Goal: Task Accomplishment & Management: Manage account settings

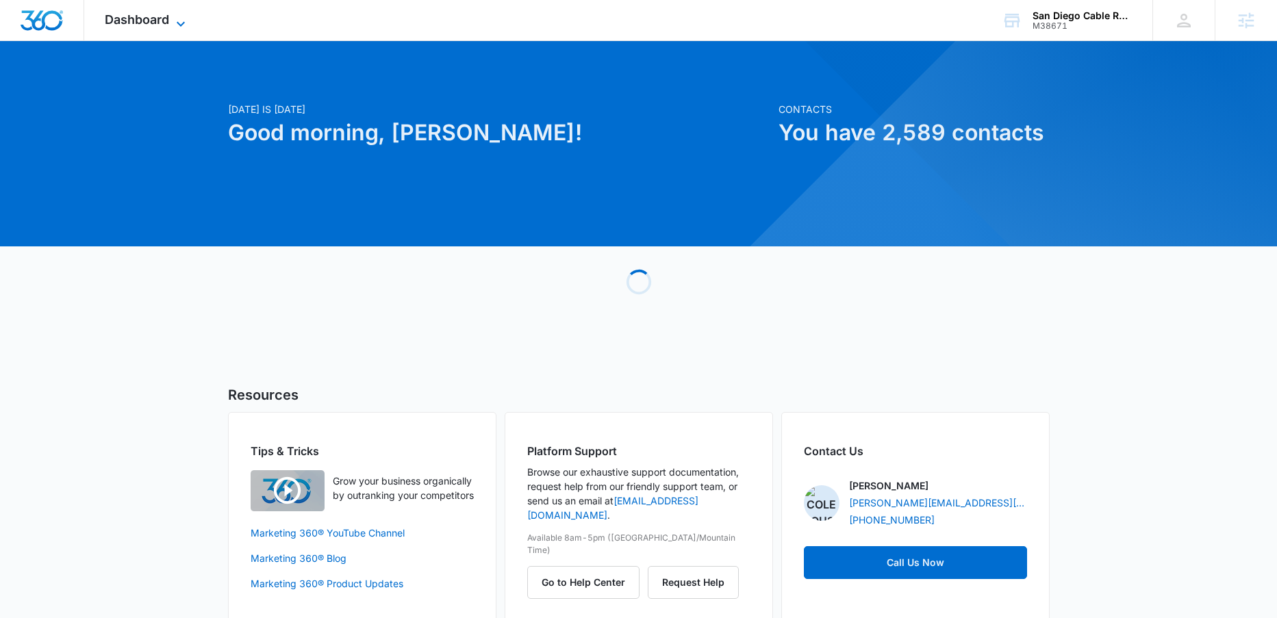
click at [154, 21] on span "Dashboard" at bounding box center [137, 19] width 64 height 14
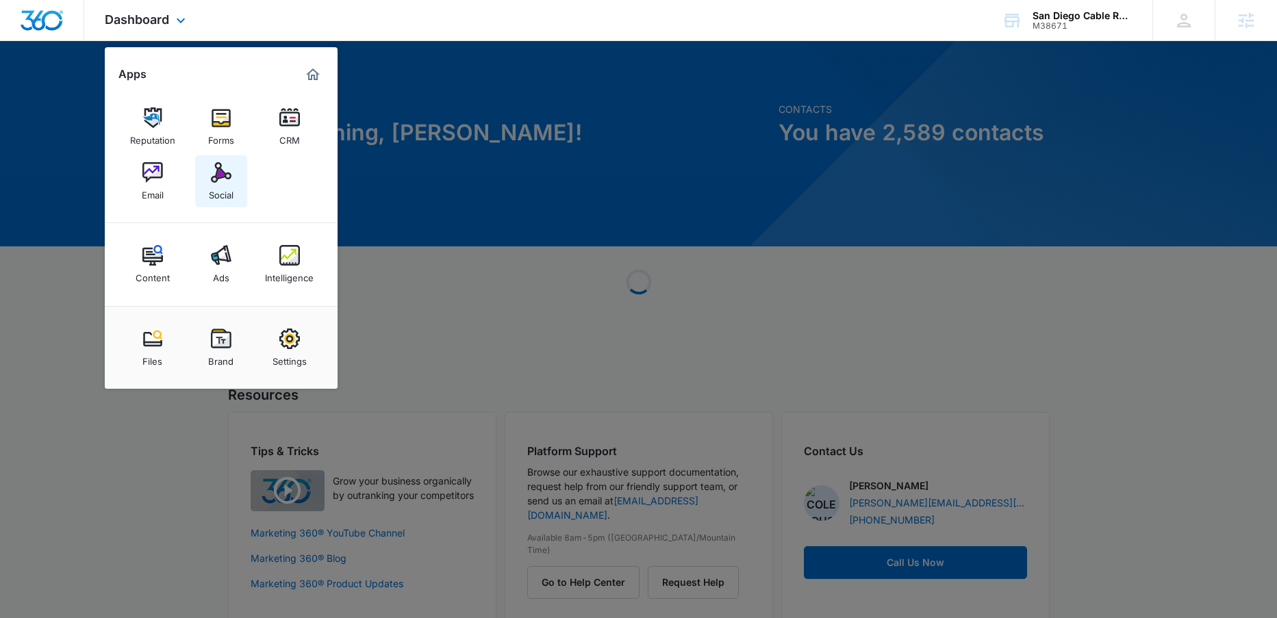
click at [225, 201] on link "Social" at bounding box center [221, 181] width 52 height 52
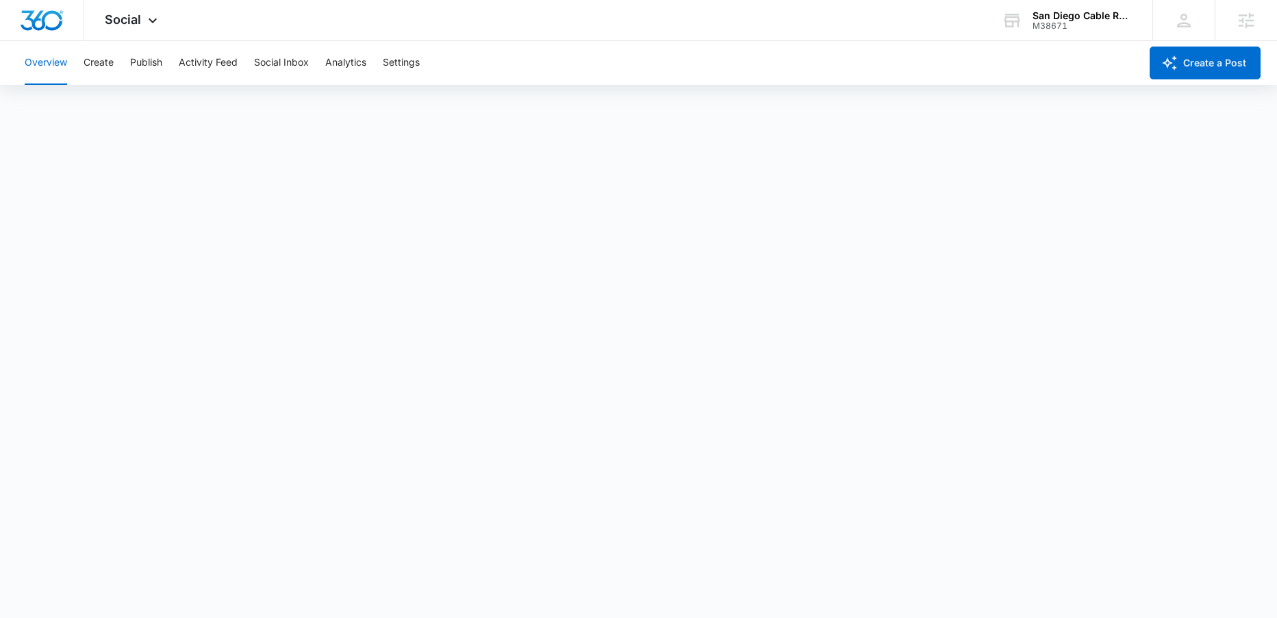
scroll to position [3, 0]
click at [159, 66] on button "Publish" at bounding box center [146, 63] width 32 height 44
click at [117, 106] on button "Schedules" at bounding box center [104, 105] width 47 height 38
click at [106, 62] on button "Create" at bounding box center [99, 63] width 30 height 44
click at [166, 57] on div "Overview Create Publish Activity Feed Social Inbox Analytics Settings" at bounding box center [578, 63] width 1124 height 44
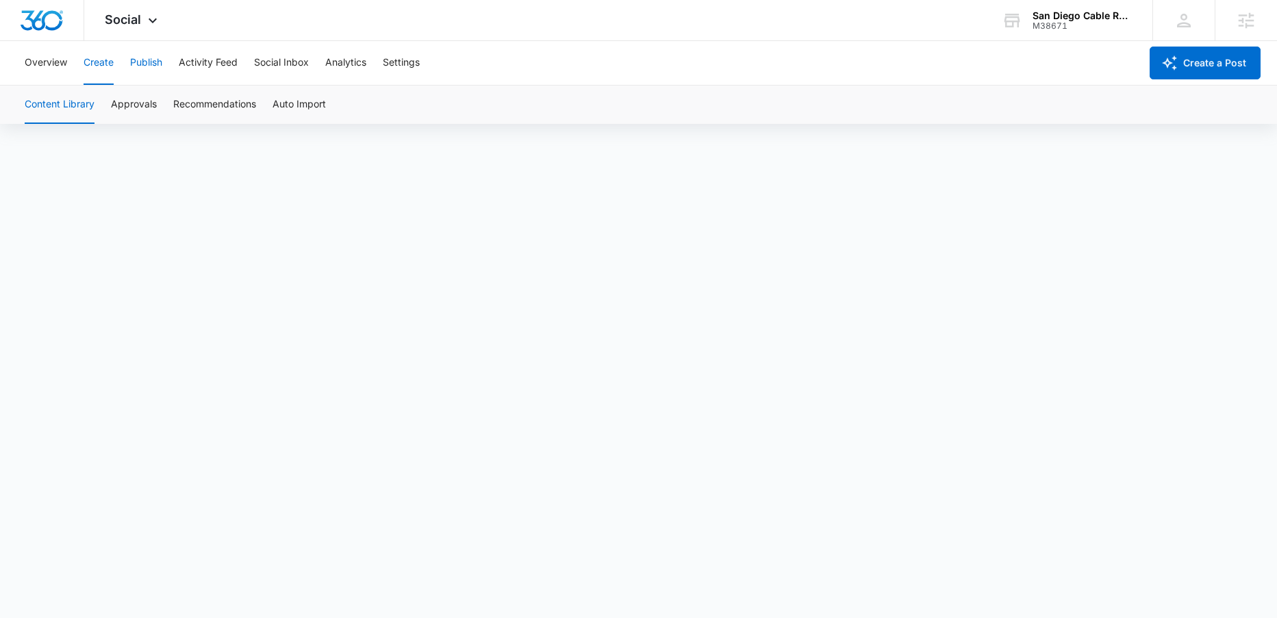
click at [150, 58] on button "Publish" at bounding box center [146, 63] width 32 height 44
click at [128, 99] on button "Schedules" at bounding box center [104, 105] width 47 height 38
click at [38, 113] on button "Calendar" at bounding box center [45, 105] width 40 height 38
click at [1237, 21] on icon at bounding box center [1246, 20] width 21 height 21
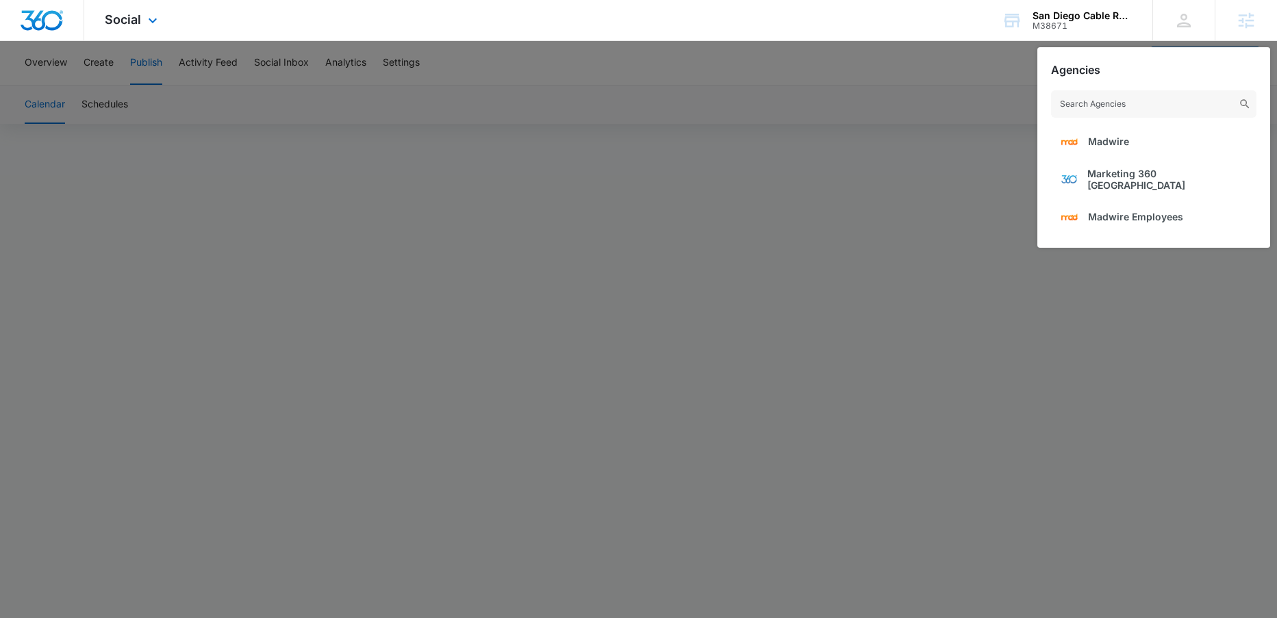
drag, startPoint x: 900, startPoint y: 56, endPoint x: 942, endPoint y: 39, distance: 45.8
click at [900, 56] on div at bounding box center [638, 309] width 1277 height 618
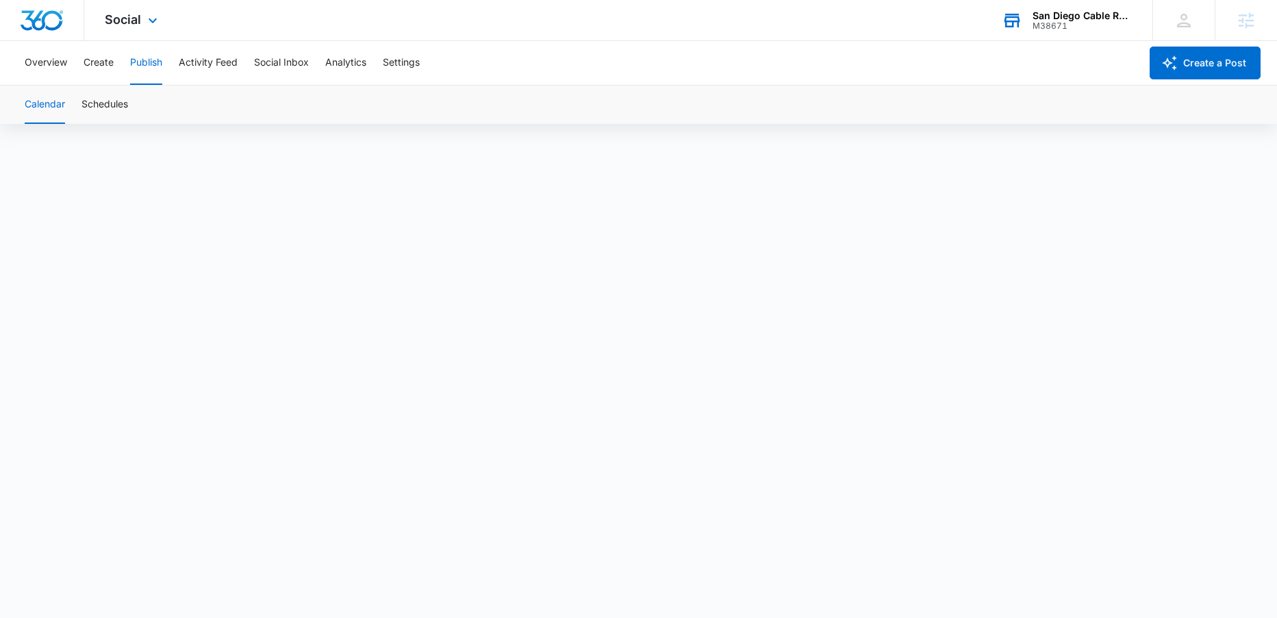
click at [1046, 14] on div "San Diego Cable Railings" at bounding box center [1083, 15] width 100 height 11
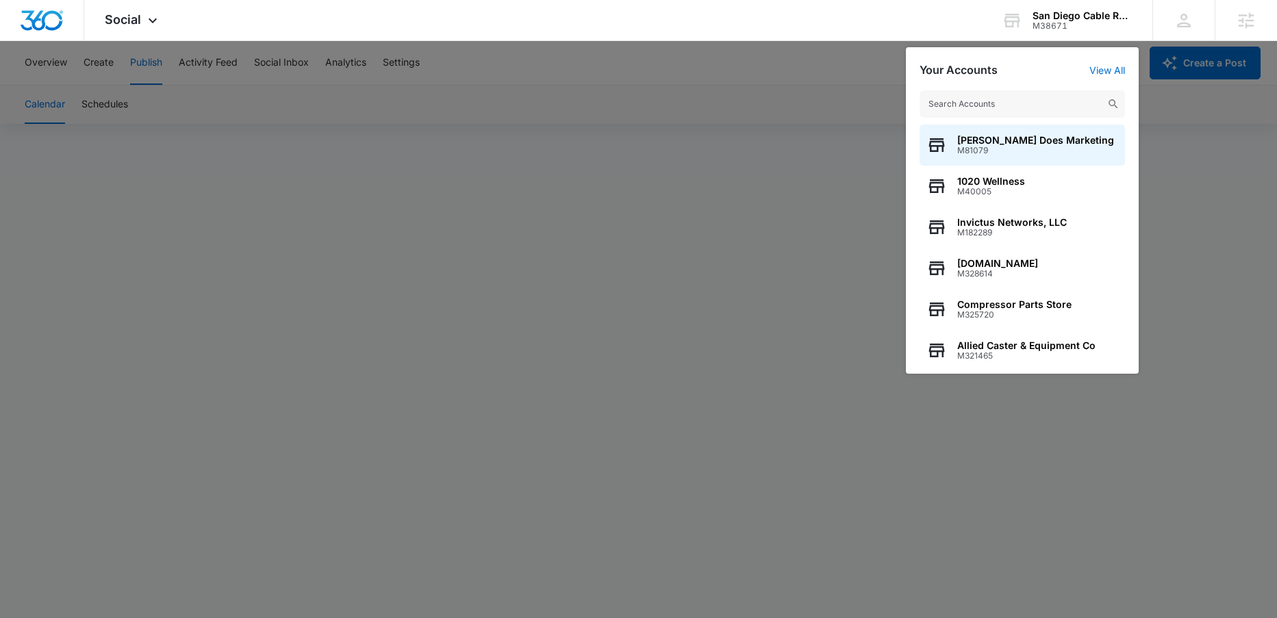
click at [816, 63] on div at bounding box center [638, 309] width 1277 height 618
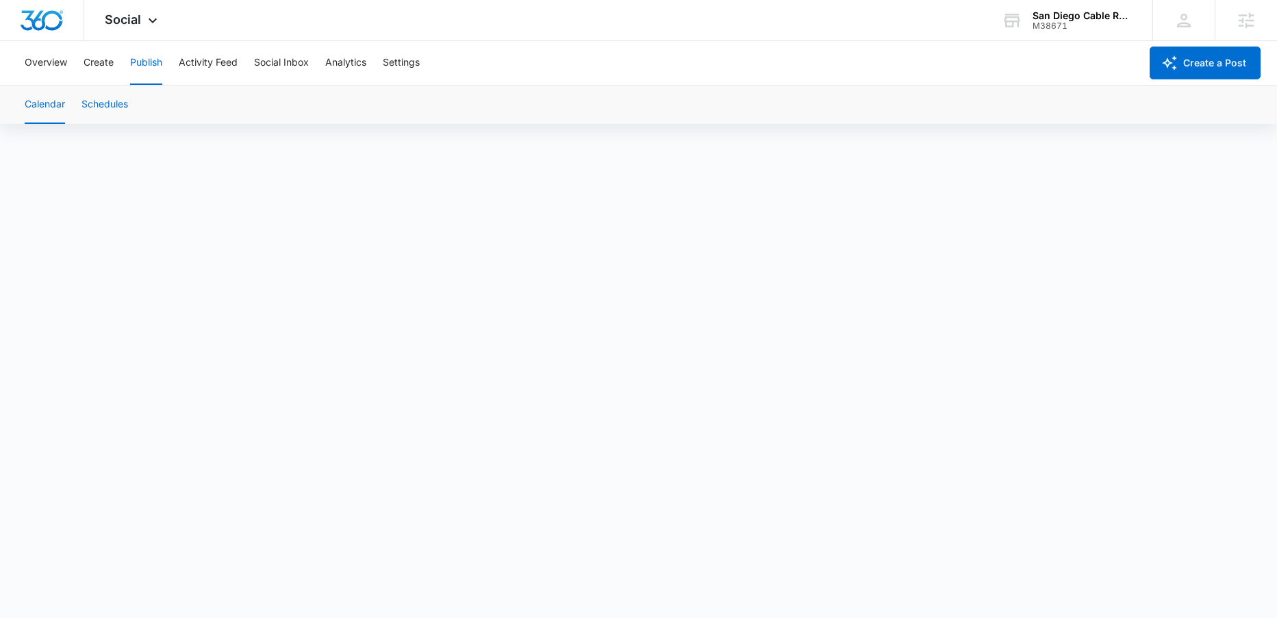
click at [103, 101] on button "Schedules" at bounding box center [104, 105] width 47 height 38
click at [60, 101] on button "Calendar" at bounding box center [45, 105] width 40 height 38
click at [103, 104] on button "Schedules" at bounding box center [104, 105] width 47 height 38
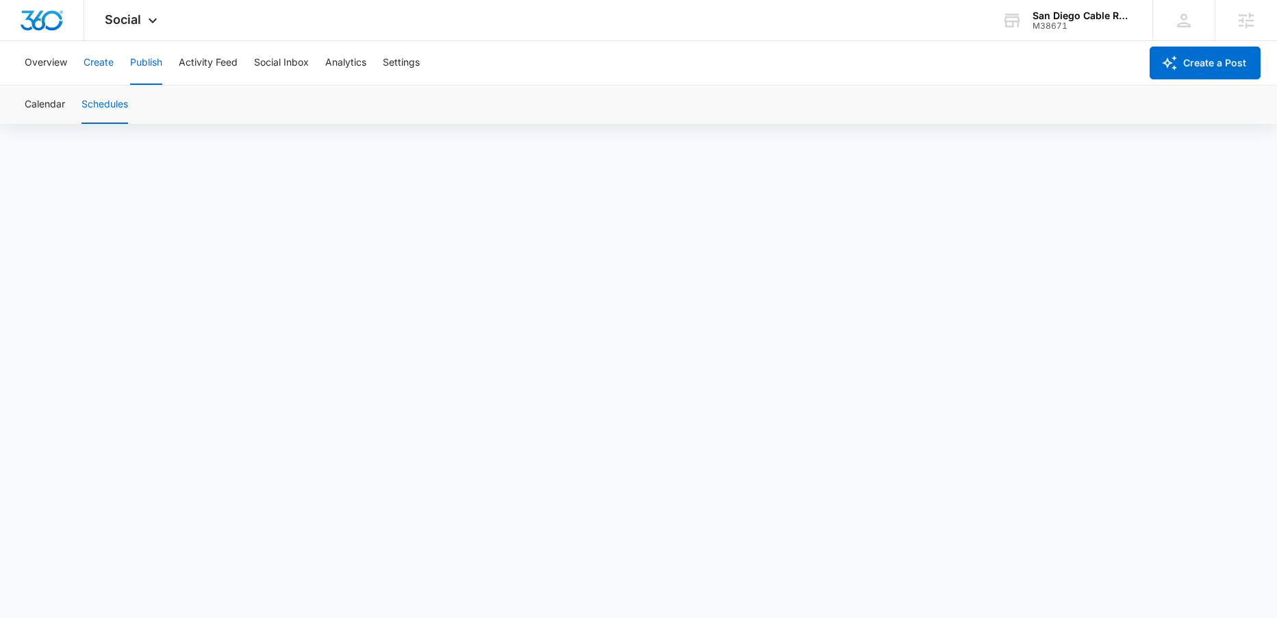
click at [99, 61] on button "Create" at bounding box center [99, 63] width 30 height 44
click at [146, 63] on button "Publish" at bounding box center [146, 63] width 32 height 44
click at [103, 56] on button "Create" at bounding box center [99, 63] width 30 height 44
click at [153, 56] on button "Publish" at bounding box center [146, 63] width 32 height 44
click at [117, 100] on button "Schedules" at bounding box center [104, 105] width 47 height 38
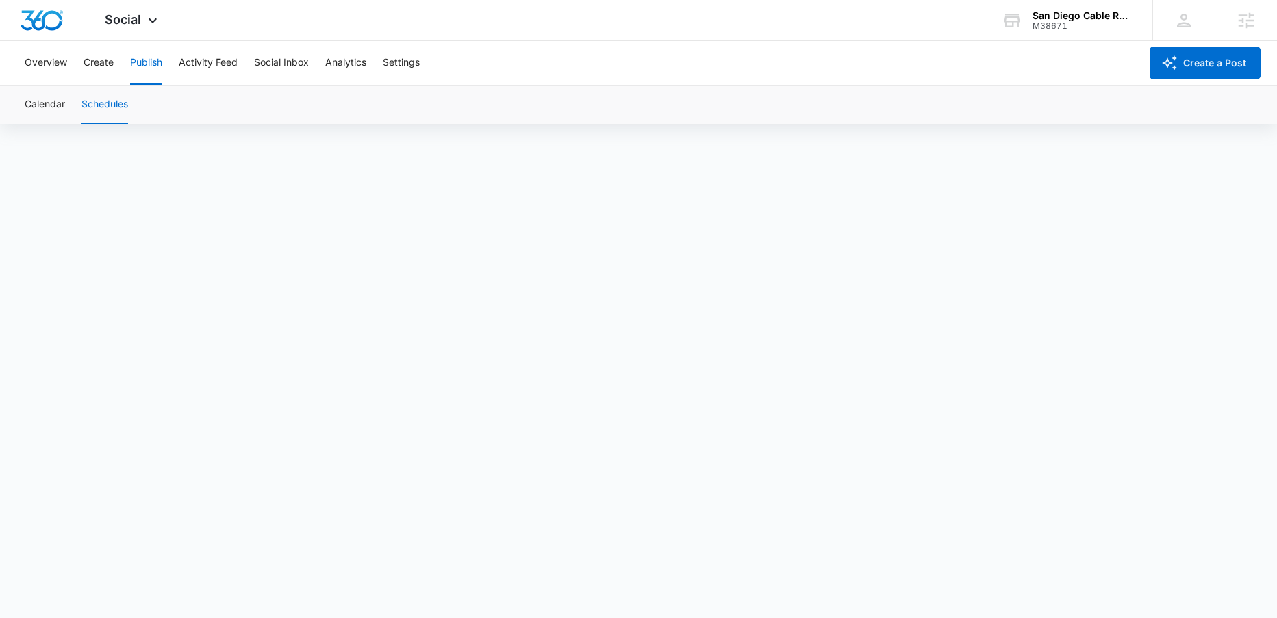
scroll to position [10, 0]
click at [102, 66] on button "Create" at bounding box center [99, 63] width 30 height 44
click at [139, 64] on button "Publish" at bounding box center [146, 63] width 32 height 44
click at [101, 64] on button "Create" at bounding box center [99, 63] width 30 height 44
click at [139, 104] on button "Approvals" at bounding box center [134, 105] width 46 height 38
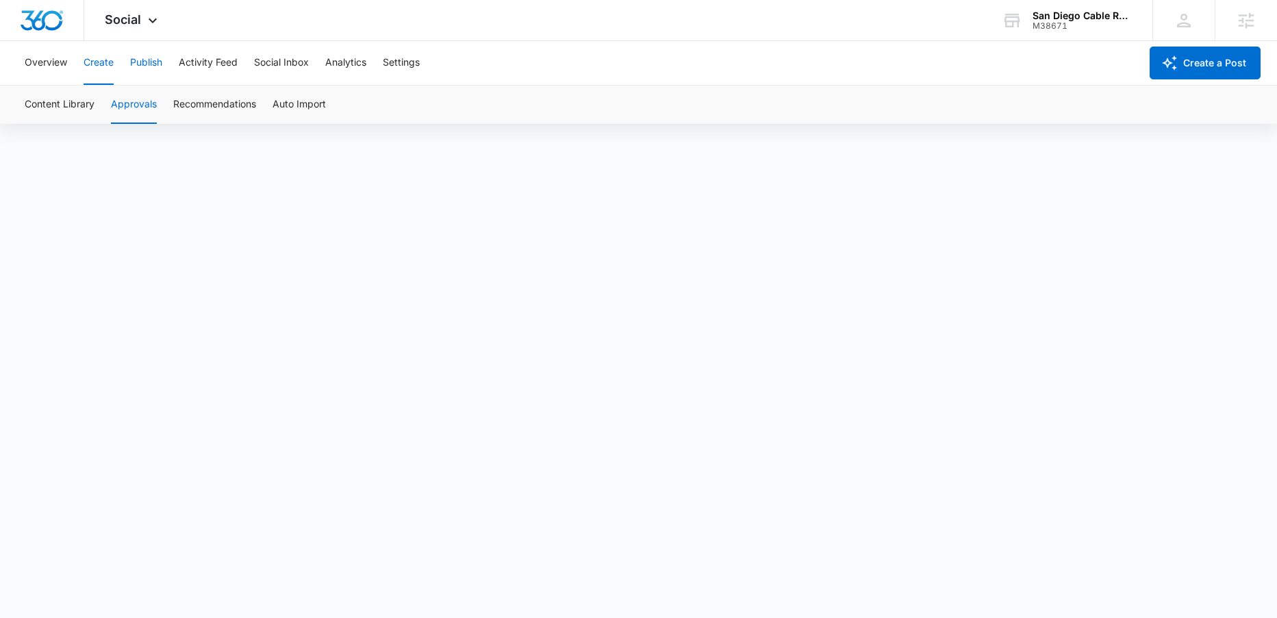
click at [142, 63] on button "Publish" at bounding box center [146, 63] width 32 height 44
click at [112, 109] on button "Schedules" at bounding box center [104, 105] width 47 height 38
click at [97, 65] on button "Create" at bounding box center [99, 63] width 30 height 44
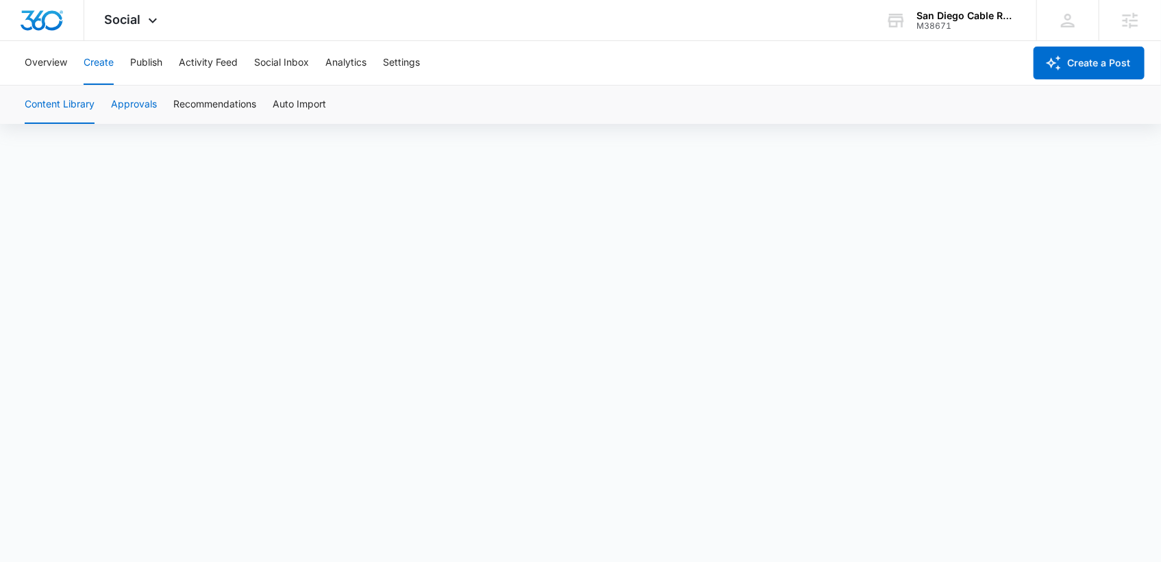
click at [141, 105] on button "Approvals" at bounding box center [134, 105] width 46 height 38
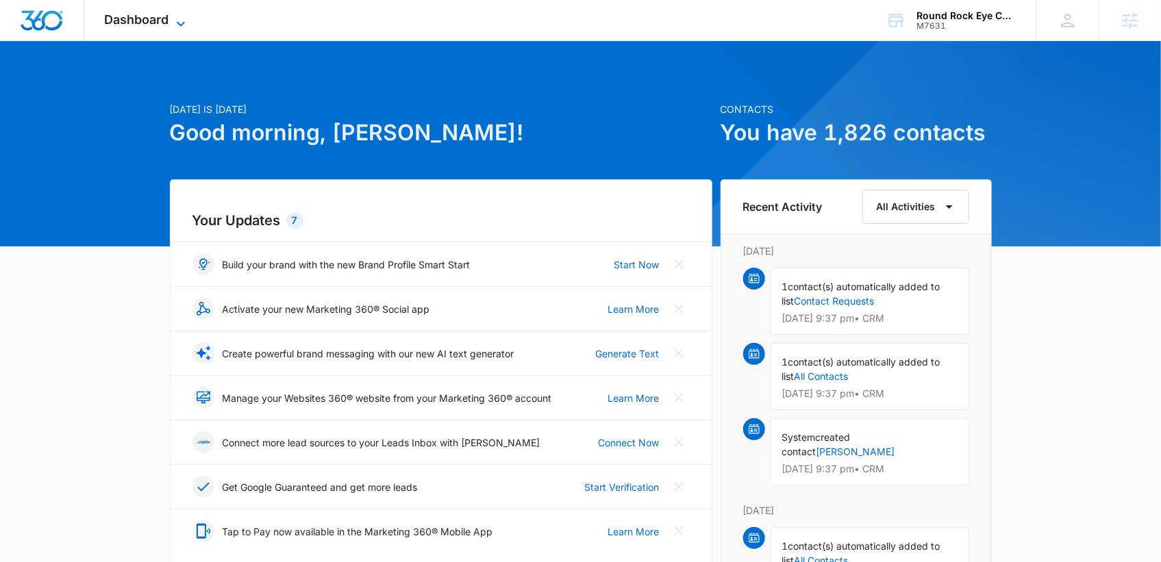
click at [177, 18] on icon at bounding box center [181, 24] width 16 height 16
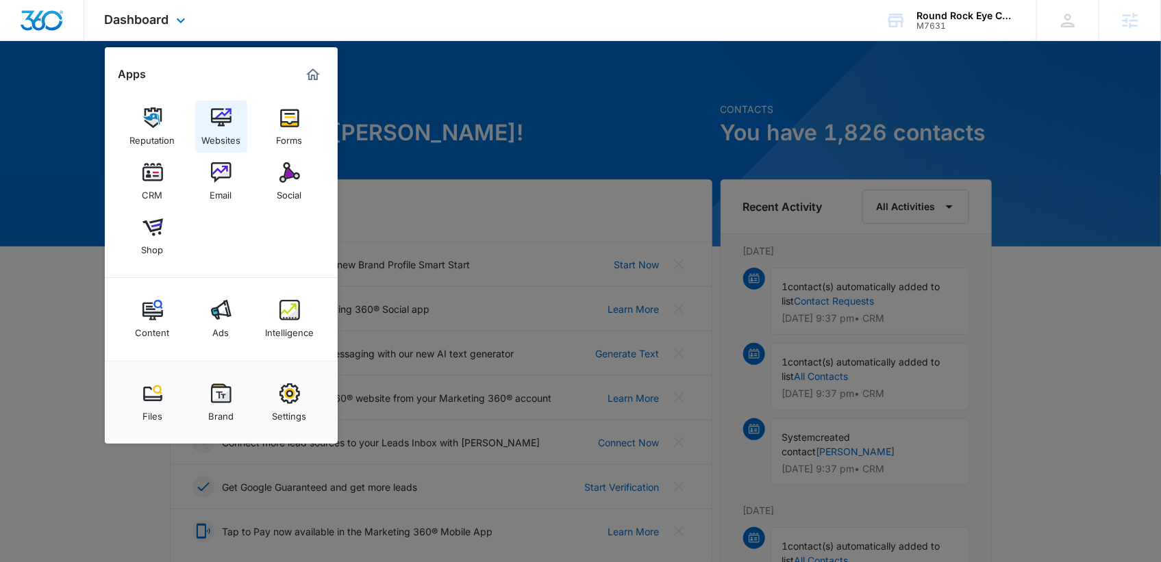
click at [212, 131] on div "Websites" at bounding box center [220, 137] width 39 height 18
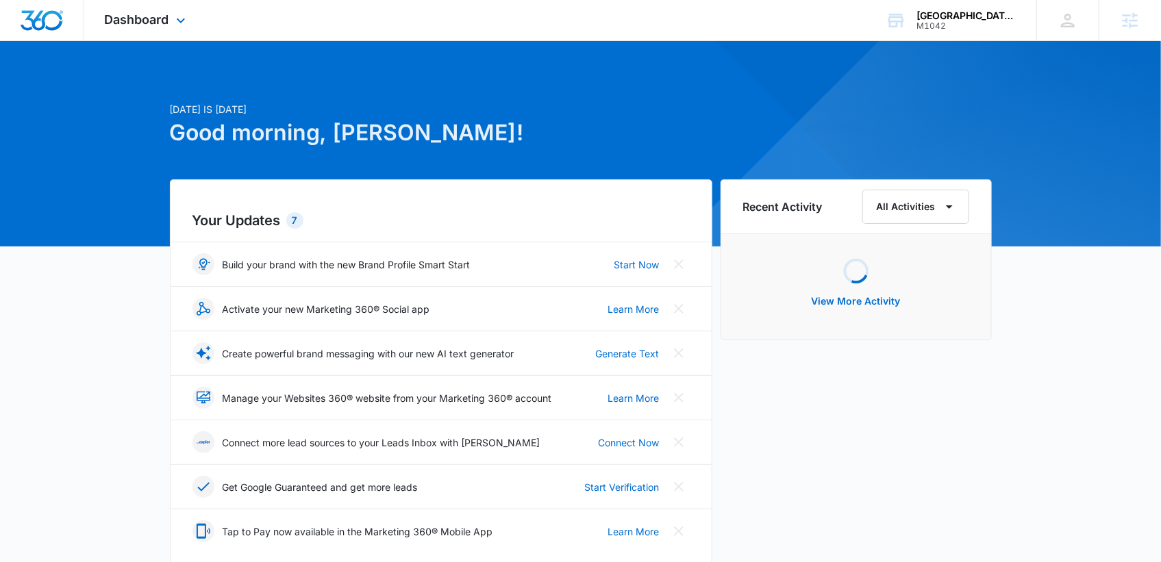
click at [157, 29] on div "Dashboard Apps Reputation Websites Forms CRM Email Social Shop Content Ads Inte…" at bounding box center [146, 20] width 125 height 40
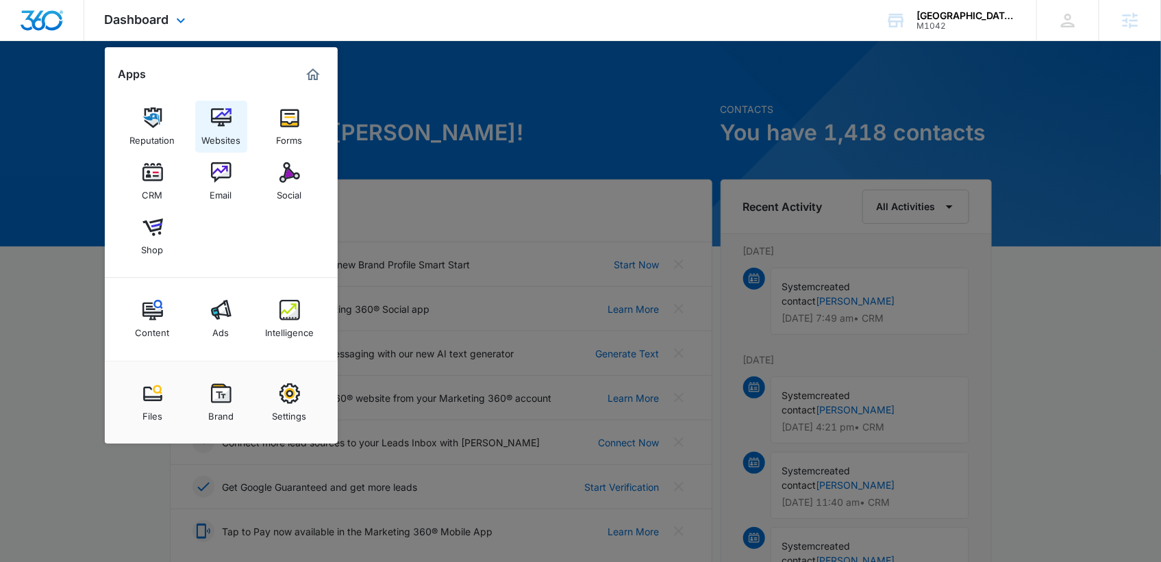
click at [225, 116] on img at bounding box center [221, 117] width 21 height 21
